Goal: Information Seeking & Learning: Learn about a topic

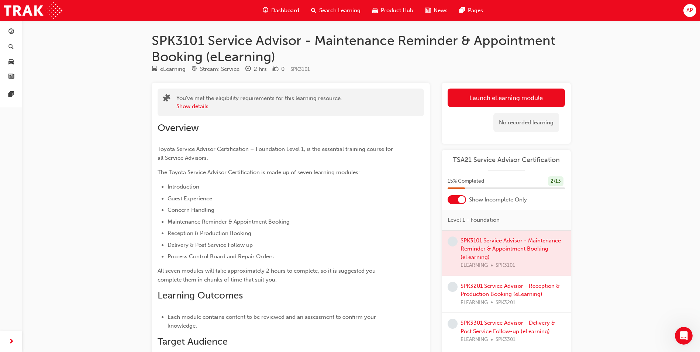
click at [474, 247] on div at bounding box center [506, 253] width 129 height 45
click at [503, 96] on link "Launch eLearning module" at bounding box center [505, 98] width 117 height 18
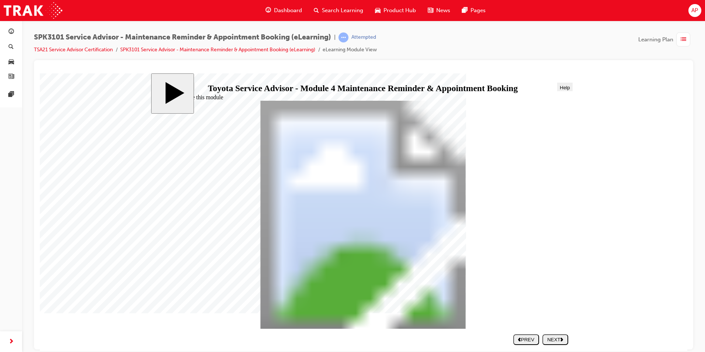
click at [558, 342] on div "NEXT" at bounding box center [556, 339] width 20 height 6
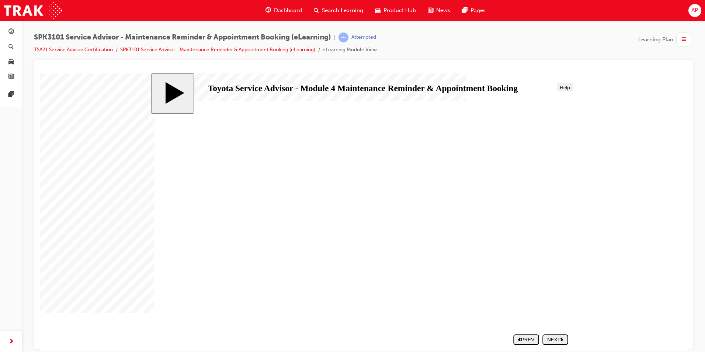
click at [558, 342] on div "NEXT" at bounding box center [556, 339] width 20 height 6
click at [550, 335] on button "NEXT" at bounding box center [556, 339] width 26 height 11
click at [567, 335] on button "NEXT" at bounding box center [556, 339] width 26 height 11
click at [553, 340] on div "NEXT" at bounding box center [556, 339] width 20 height 6
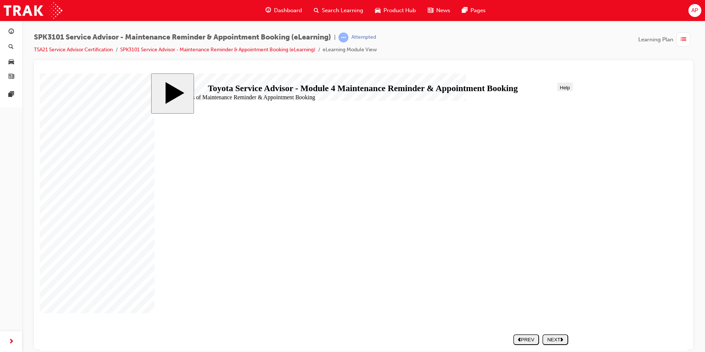
click at [554, 339] on div "NEXT" at bounding box center [556, 339] width 20 height 6
click at [555, 339] on div "NEXT" at bounding box center [556, 339] width 20 height 6
click at [555, 339] on nav "SUBMIT NEXT PREV" at bounding box center [539, 339] width 59 height 17
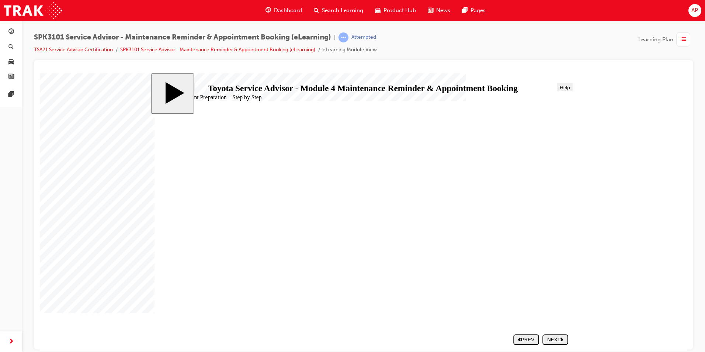
click at [558, 337] on div "NEXT" at bounding box center [556, 339] width 20 height 6
